Goal: Information Seeking & Learning: Learn about a topic

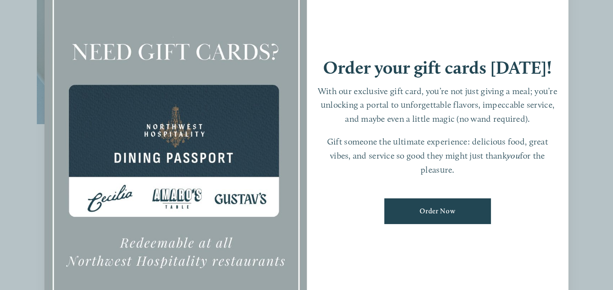
scroll to position [436, 0]
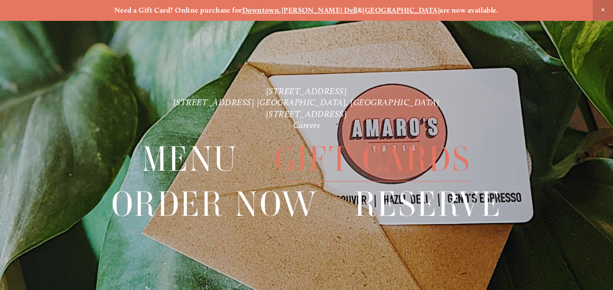
scroll to position [20, 0]
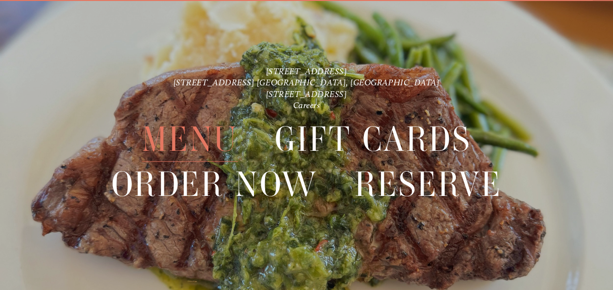
click at [199, 139] on span "Menu" at bounding box center [190, 139] width 96 height 45
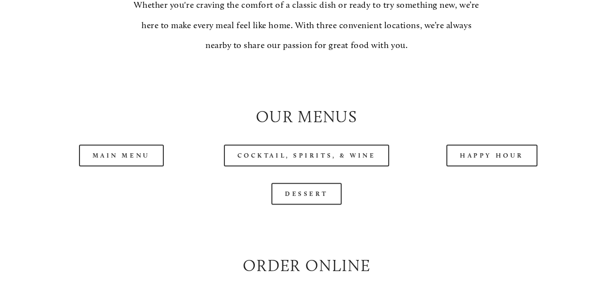
scroll to position [824, 0]
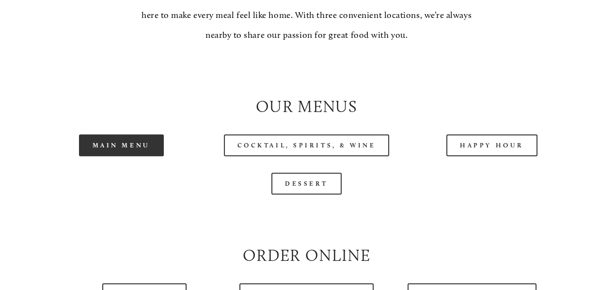
click at [109, 156] on link "Main Menu" at bounding box center [121, 145] width 85 height 22
